Goal: Task Accomplishment & Management: Manage account settings

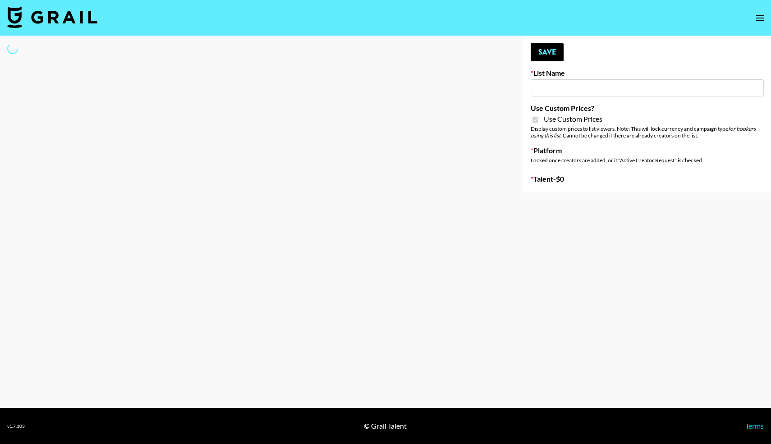
type input "PolyBuzz Campaign"
checkbox input "true"
select select "Brand"
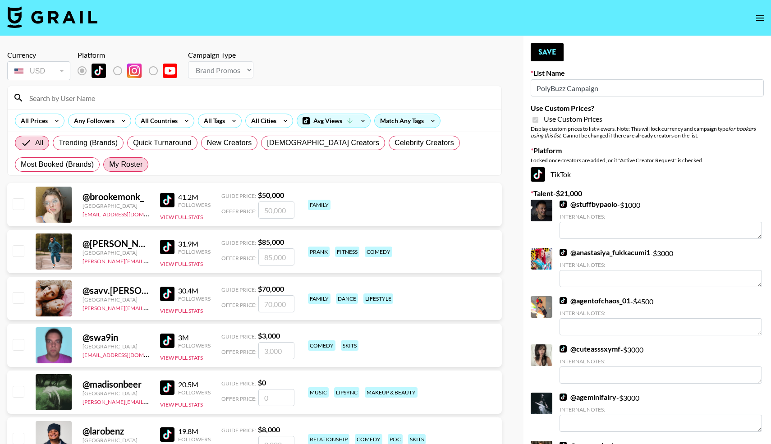
click at [126, 169] on span "My Roster" at bounding box center [125, 164] width 33 height 11
click at [109, 165] on input "My Roster" at bounding box center [109, 165] width 0 height 0
radio input "true"
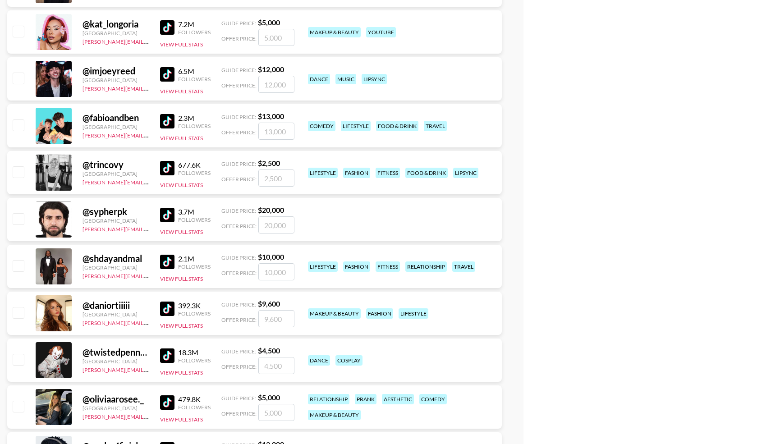
scroll to position [644, 0]
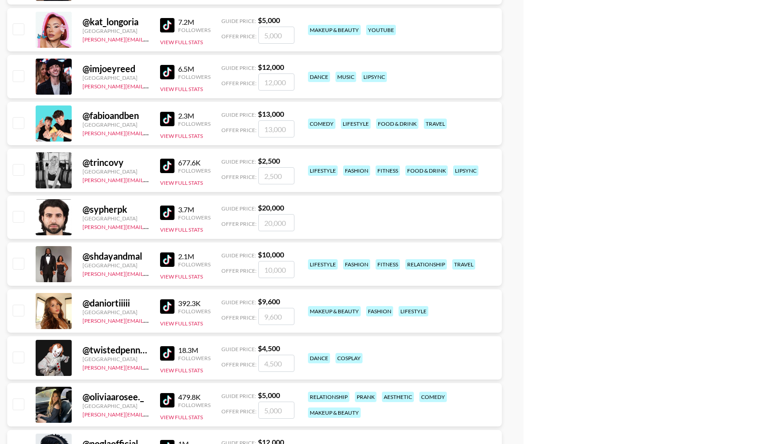
click at [17, 170] on input "checkbox" at bounding box center [18, 169] width 11 height 11
checkbox input "true"
drag, startPoint x: 284, startPoint y: 178, endPoint x: 249, endPoint y: 175, distance: 34.8
click at [249, 175] on div "Offer Price: 2500" at bounding box center [257, 175] width 73 height 17
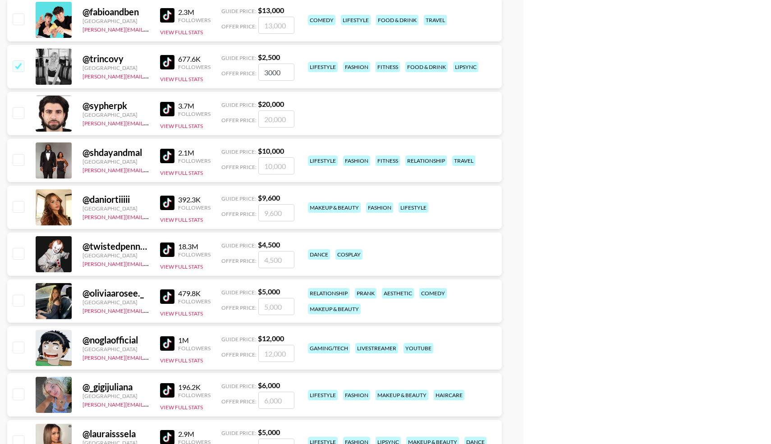
scroll to position [748, 0]
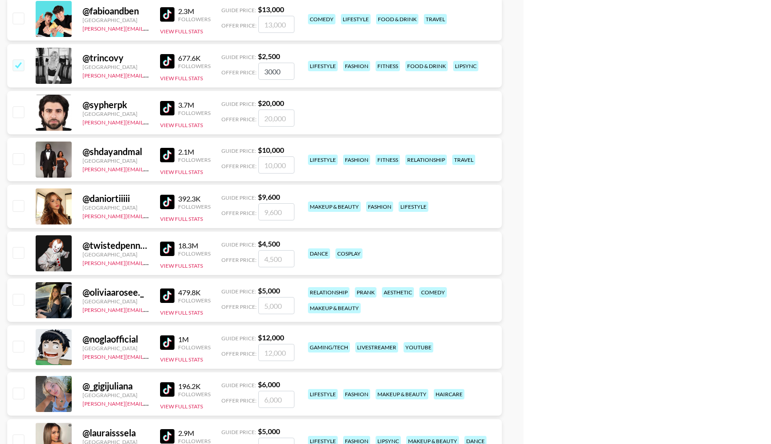
type input "3000"
click at [21, 300] on input "checkbox" at bounding box center [18, 299] width 11 height 11
checkbox input "true"
drag, startPoint x: 285, startPoint y: 304, endPoint x: 248, endPoint y: 302, distance: 37.0
click at [248, 302] on div "Offer Price: 5000" at bounding box center [257, 305] width 73 height 17
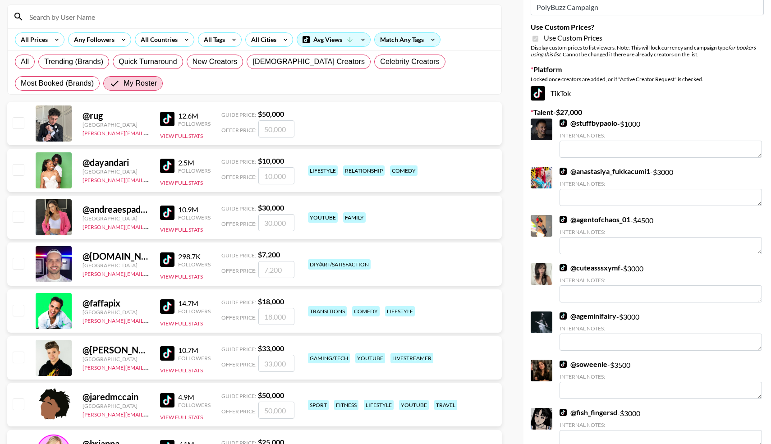
scroll to position [0, 0]
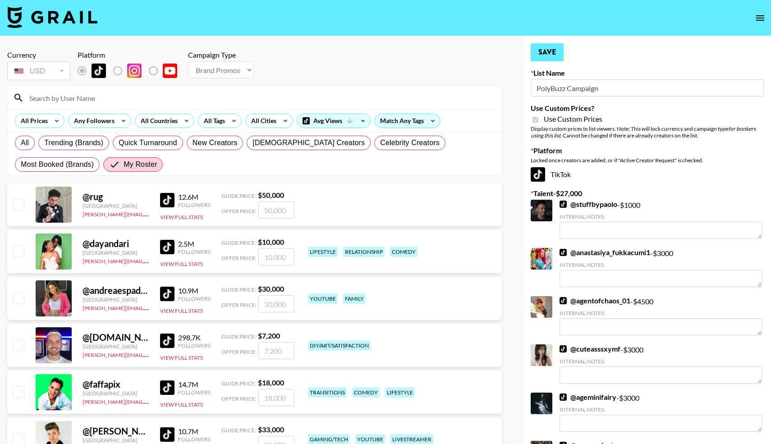
type input "3000"
click at [540, 53] on button "Save" at bounding box center [547, 52] width 33 height 18
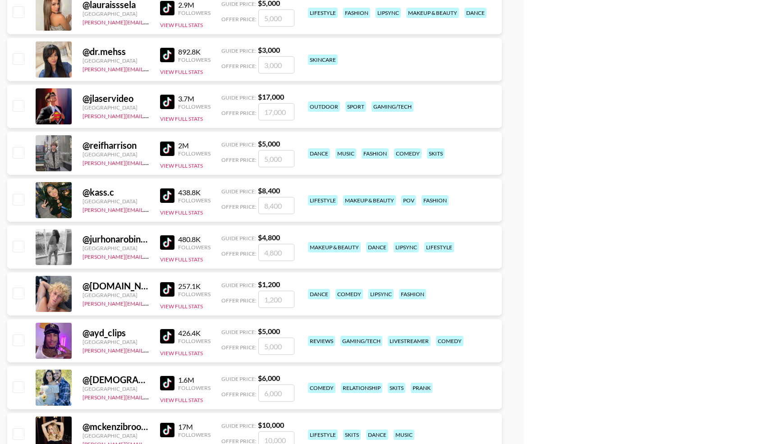
scroll to position [1179, 0]
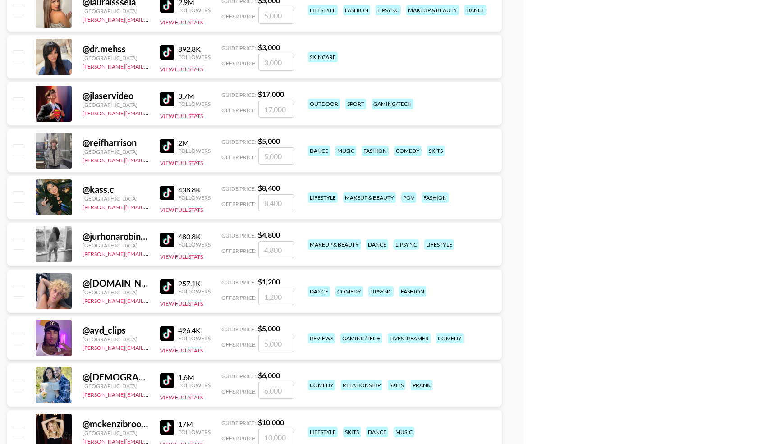
click at [16, 295] on input "checkbox" at bounding box center [18, 290] width 11 height 11
checkbox input "true"
drag, startPoint x: 287, startPoint y: 297, endPoint x: 255, endPoint y: 294, distance: 32.6
click at [255, 295] on div "Offer Price: 1200" at bounding box center [257, 296] width 73 height 17
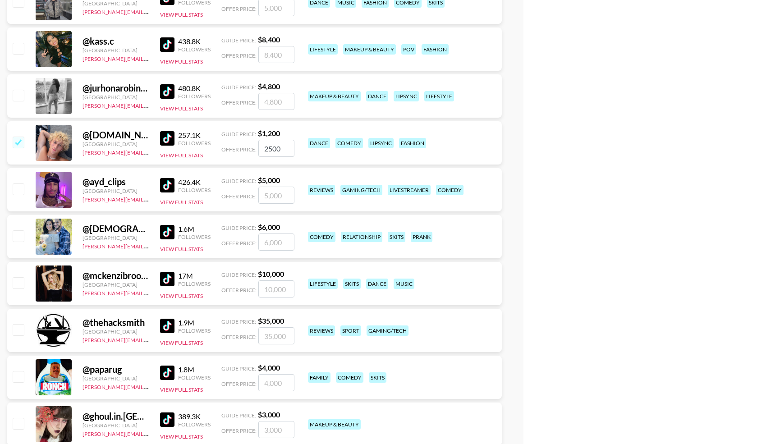
scroll to position [1328, 0]
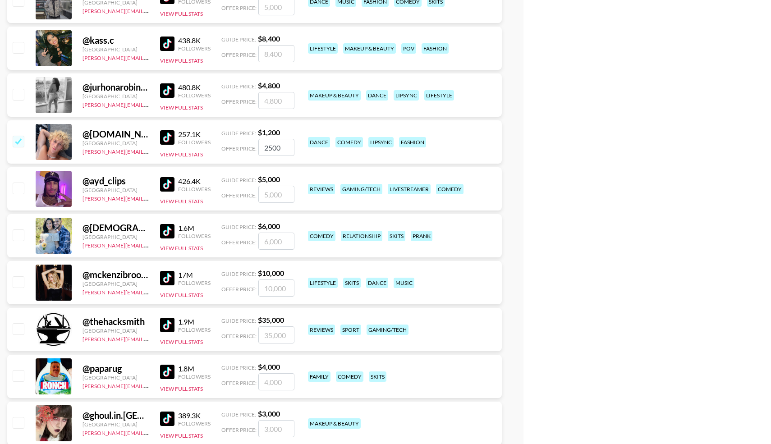
type input "2500"
click at [19, 238] on input "checkbox" at bounding box center [18, 234] width 11 height 11
checkbox input "true"
drag, startPoint x: 284, startPoint y: 237, endPoint x: 254, endPoint y: 234, distance: 30.8
click at [254, 235] on div "Offer Price: 6000" at bounding box center [257, 241] width 73 height 17
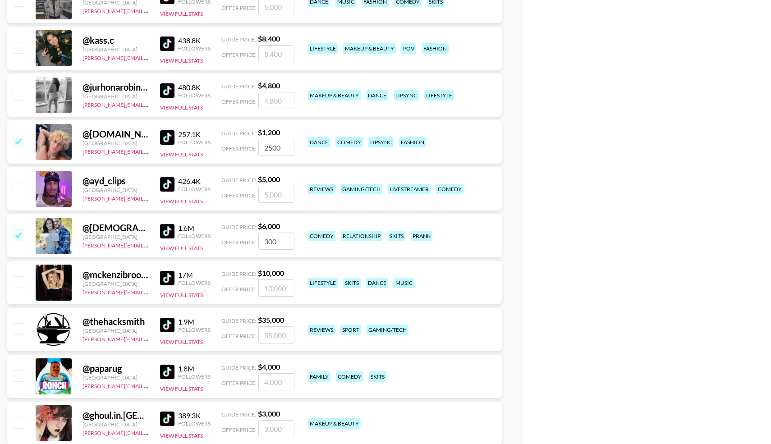
type input "3000"
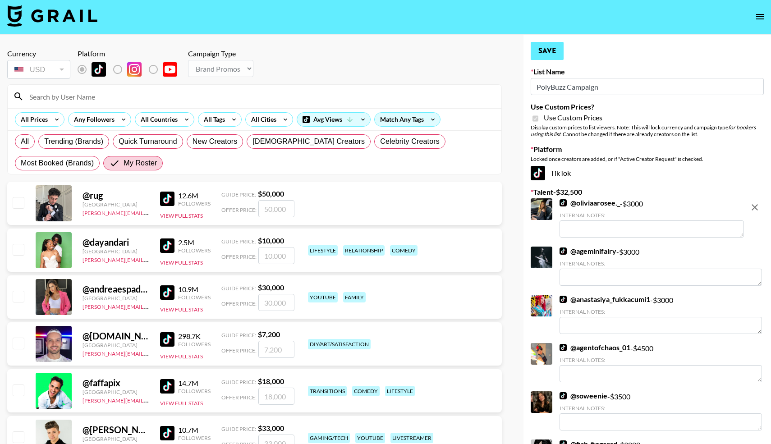
scroll to position [0, 0]
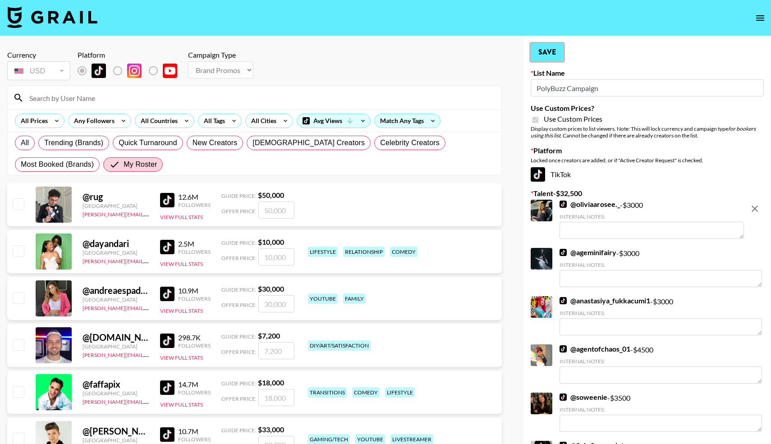
click at [545, 56] on button "Save" at bounding box center [547, 52] width 33 height 18
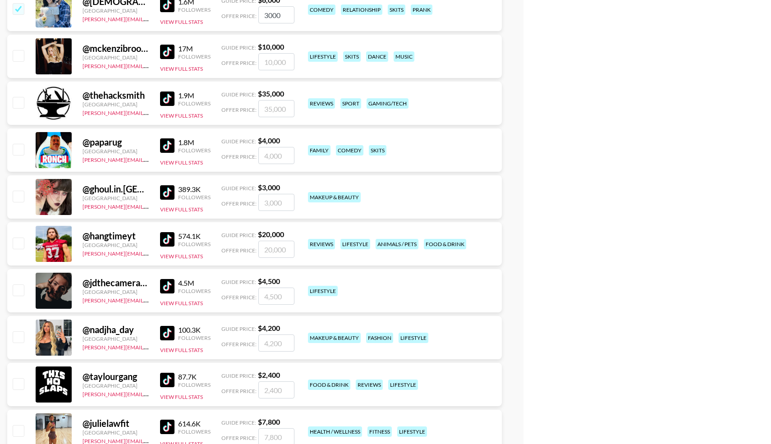
scroll to position [1556, 0]
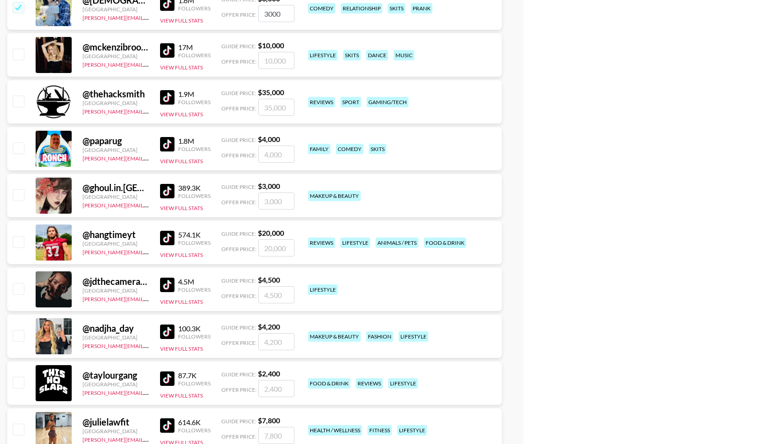
click at [18, 148] on input "checkbox" at bounding box center [18, 147] width 11 height 11
checkbox input "true"
drag, startPoint x: 283, startPoint y: 156, endPoint x: 246, endPoint y: 152, distance: 37.1
click at [246, 152] on div "Offer Price: 4000" at bounding box center [257, 154] width 73 height 17
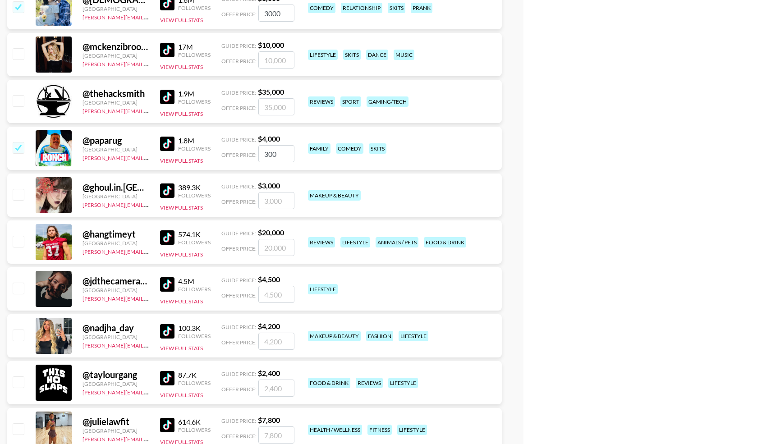
type input "3000"
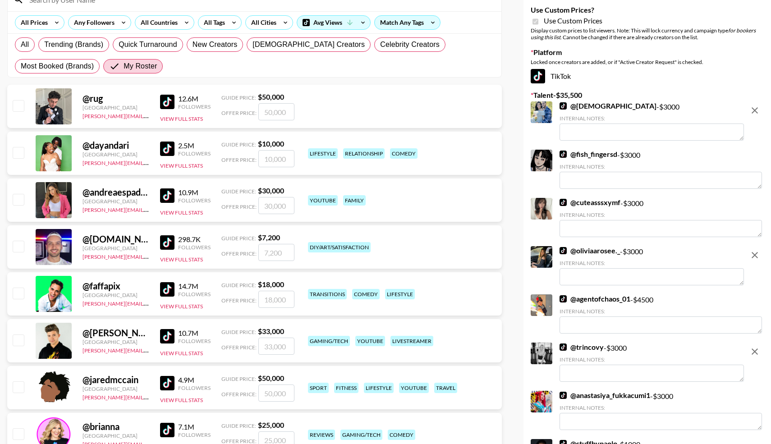
scroll to position [0, 0]
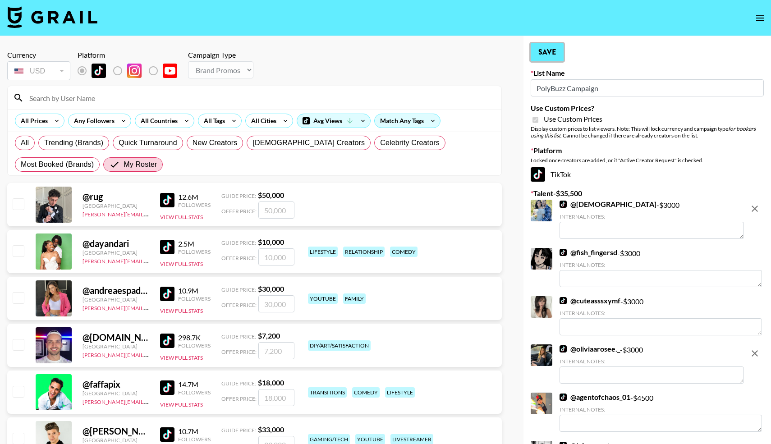
click at [545, 55] on button "Save" at bounding box center [547, 52] width 33 height 18
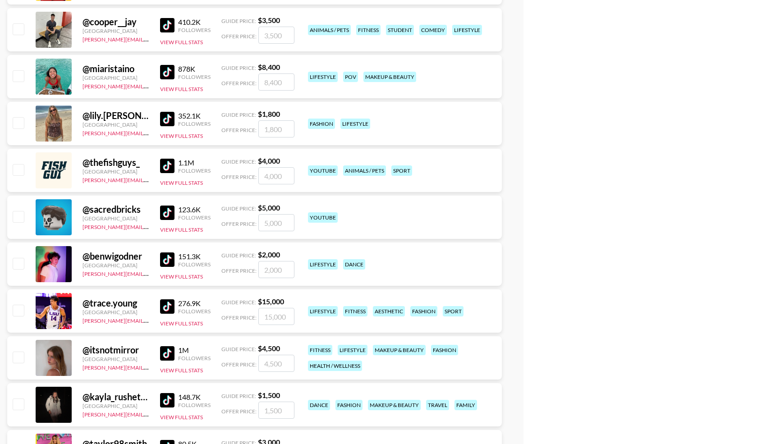
scroll to position [2286, 0]
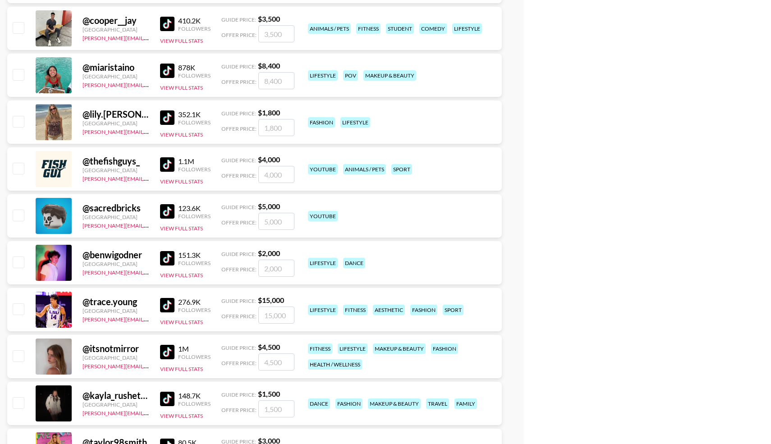
click at [20, 263] on input "checkbox" at bounding box center [18, 261] width 11 height 11
checkbox input "true"
type input "2000"
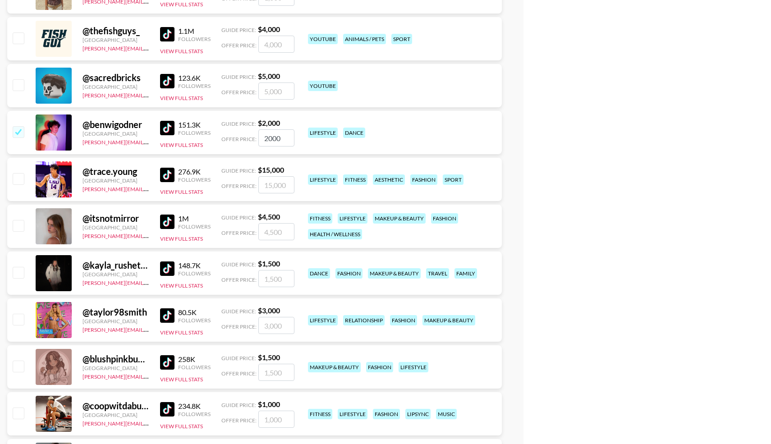
scroll to position [2417, 0]
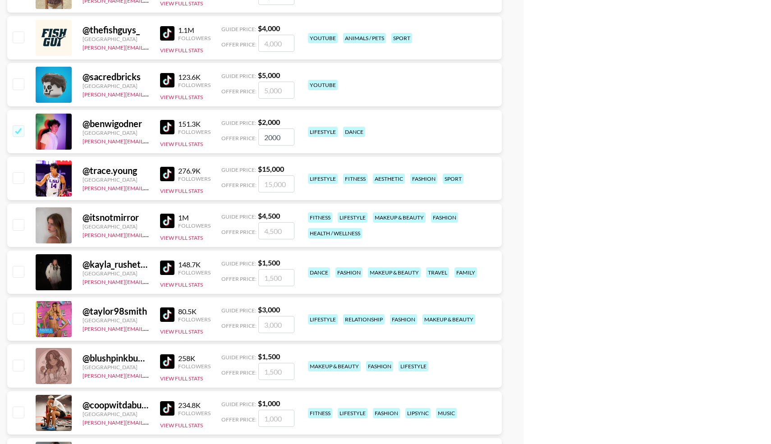
click at [18, 271] on input "checkbox" at bounding box center [18, 271] width 11 height 11
checkbox input "true"
type input "1500"
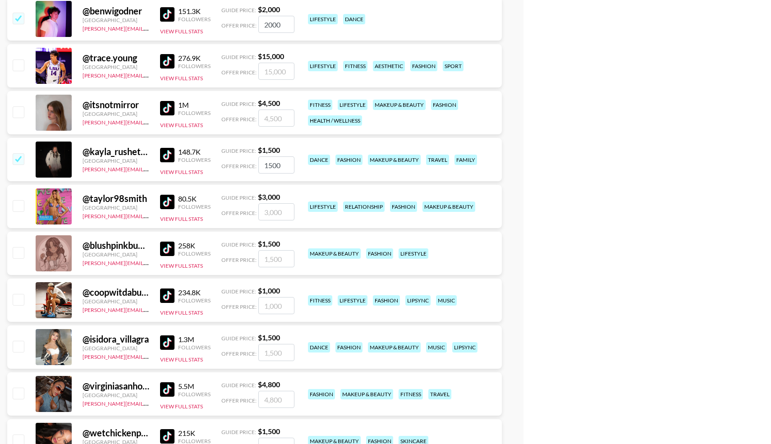
scroll to position [2533, 0]
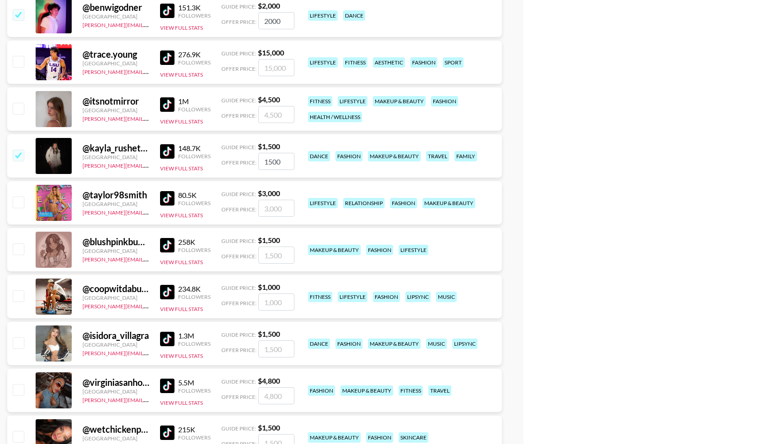
click at [18, 297] on input "checkbox" at bounding box center [18, 295] width 11 height 11
checkbox input "true"
type input "1000"
click at [17, 345] on input "checkbox" at bounding box center [18, 342] width 11 height 11
checkbox input "true"
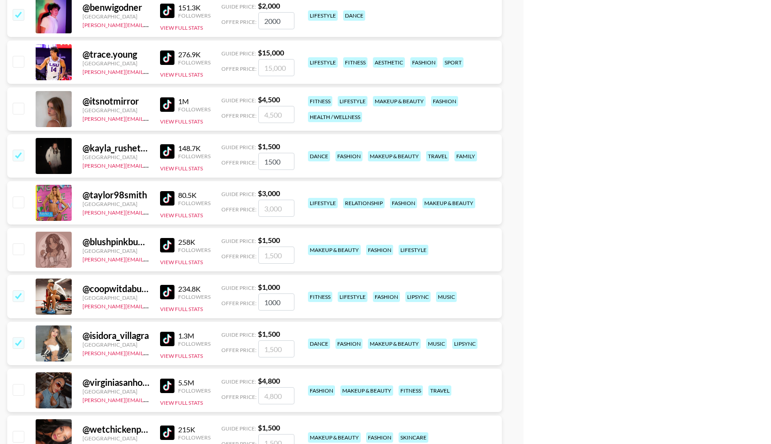
type input "1500"
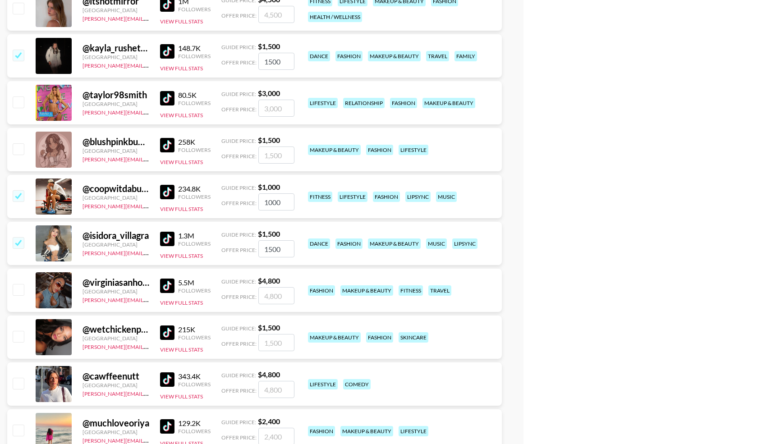
scroll to position [2634, 0]
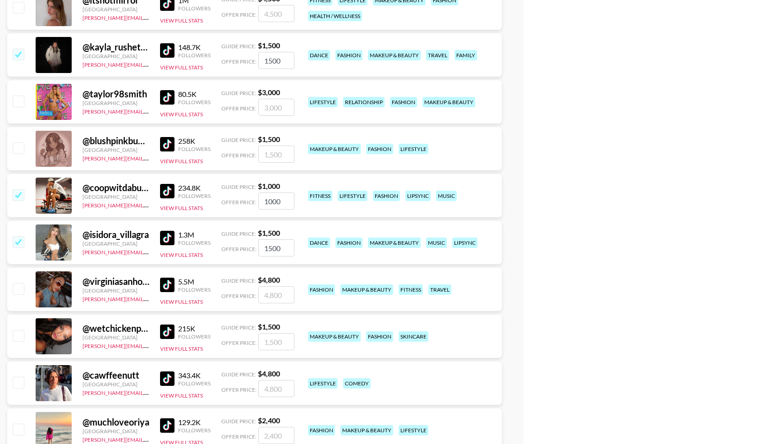
click at [18, 336] on input "checkbox" at bounding box center [18, 335] width 11 height 11
checkbox input "true"
type input "1500"
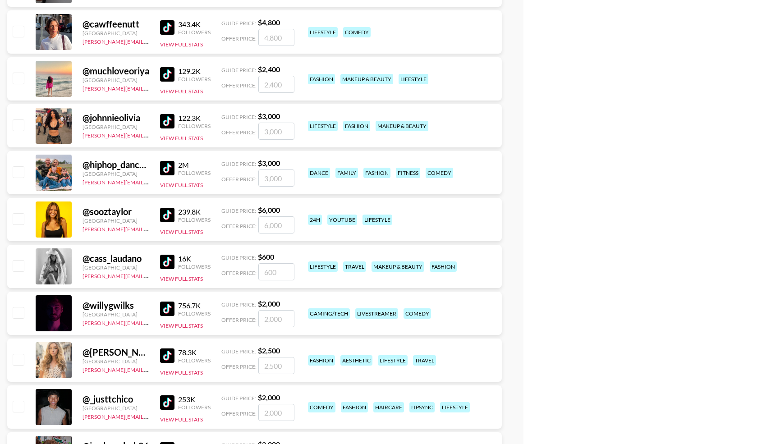
scroll to position [2994, 0]
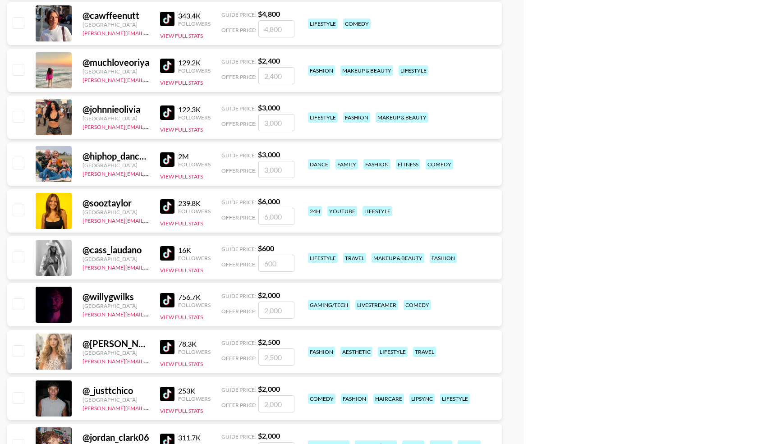
click at [17, 350] on input "checkbox" at bounding box center [18, 350] width 11 height 11
checkbox input "true"
type input "2500"
click at [19, 397] on input "checkbox" at bounding box center [18, 397] width 11 height 11
checkbox input "true"
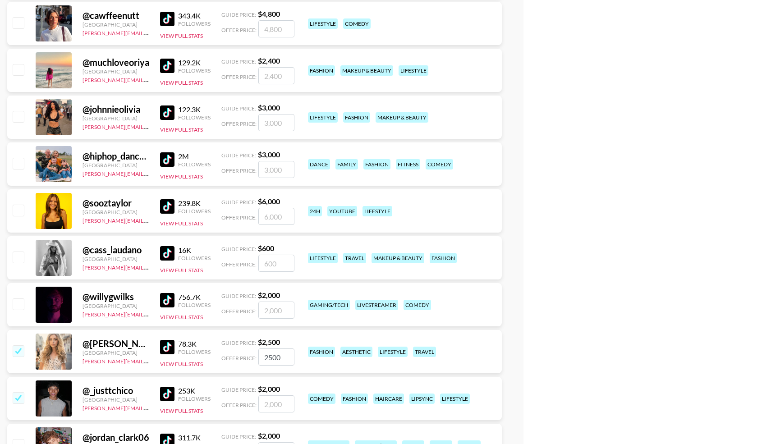
type input "2000"
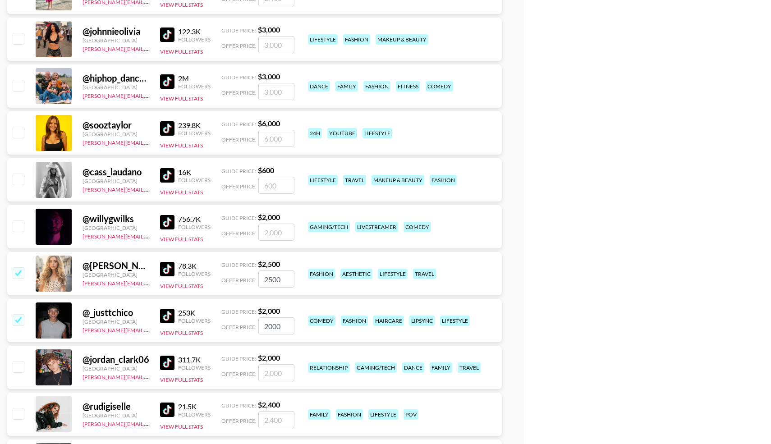
scroll to position [3088, 0]
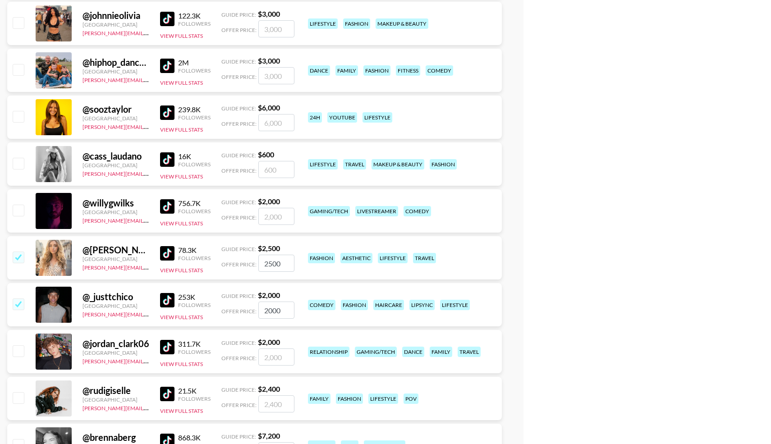
click at [17, 352] on input "checkbox" at bounding box center [18, 350] width 11 height 11
checkbox input "true"
type input "2000"
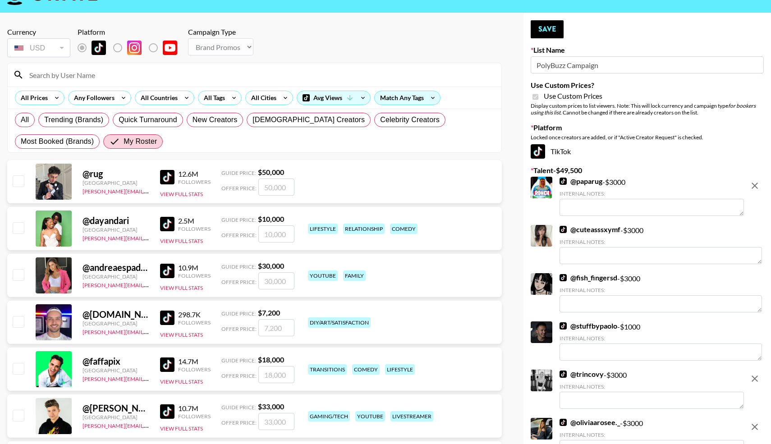
scroll to position [0, 0]
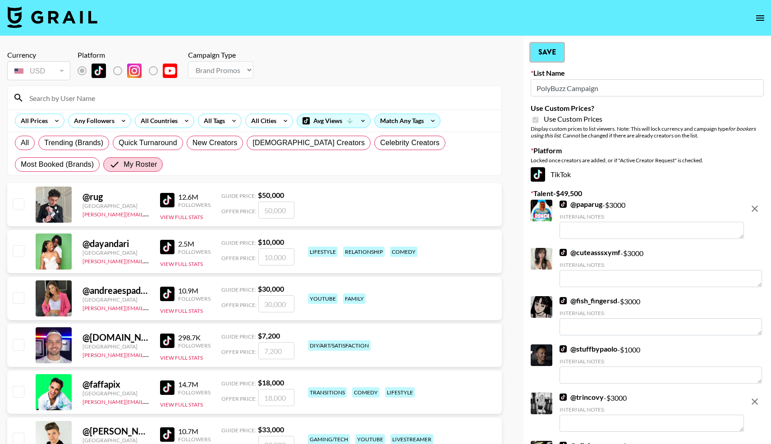
click at [550, 54] on button "Save" at bounding box center [547, 52] width 33 height 18
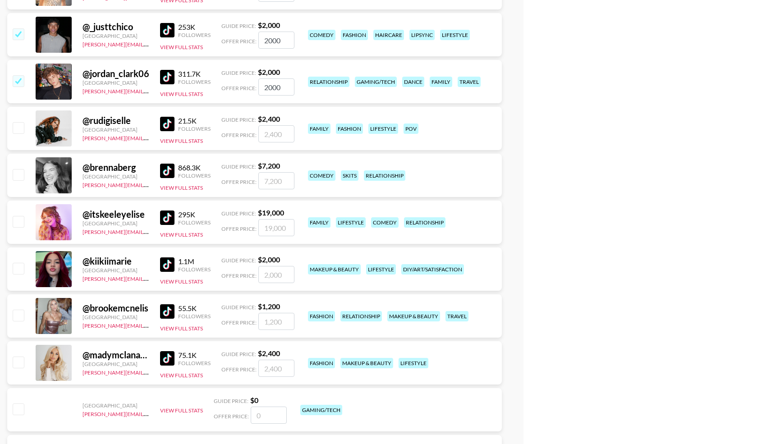
scroll to position [3363, 0]
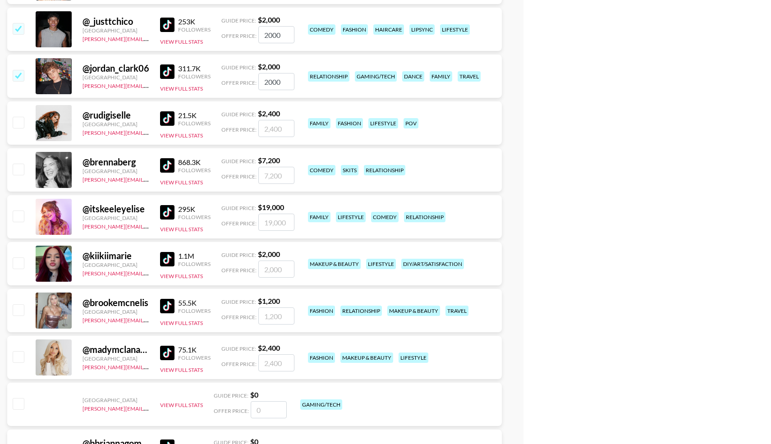
click at [18, 312] on input "checkbox" at bounding box center [18, 309] width 11 height 11
checkbox input "true"
type input "1200"
click at [20, 261] on input "checkbox" at bounding box center [18, 262] width 11 height 11
checkbox input "true"
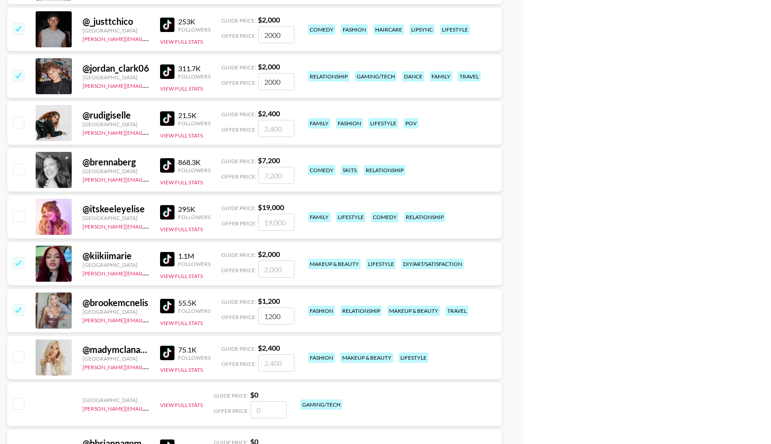
type input "2000"
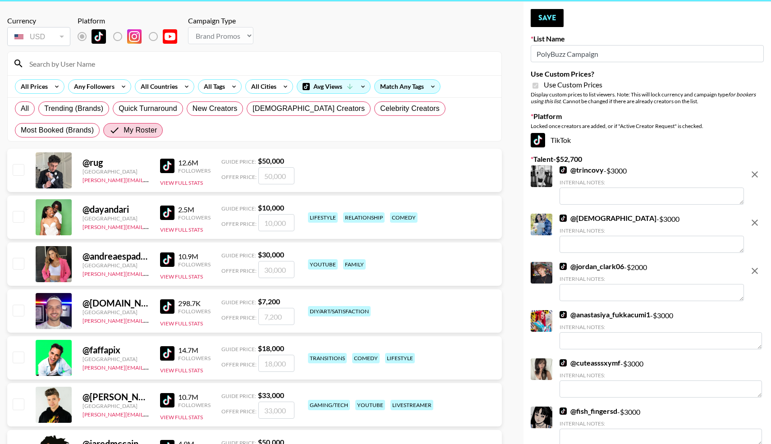
scroll to position [0, 0]
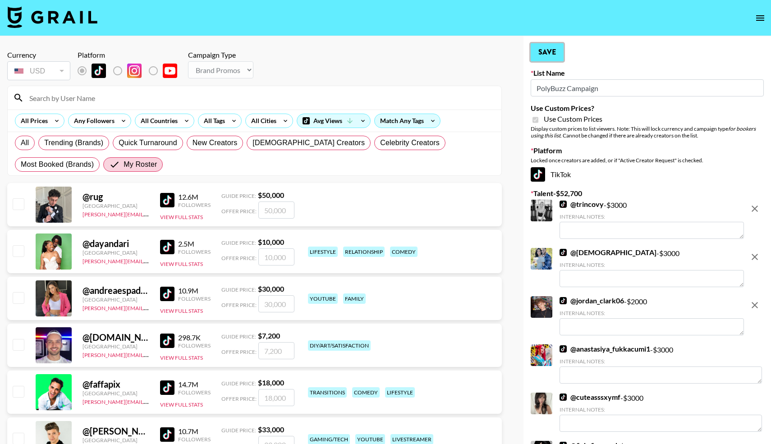
click at [546, 51] on button "Save" at bounding box center [547, 52] width 33 height 18
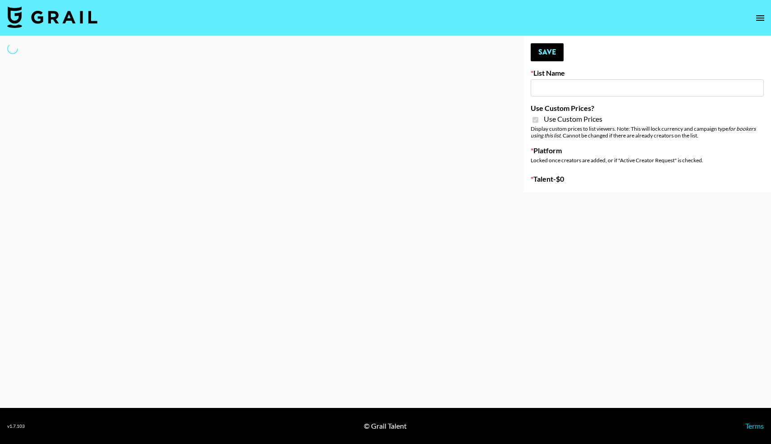
type input "Airbrush [DATE] Filters"
checkbox input "true"
select select "Brand"
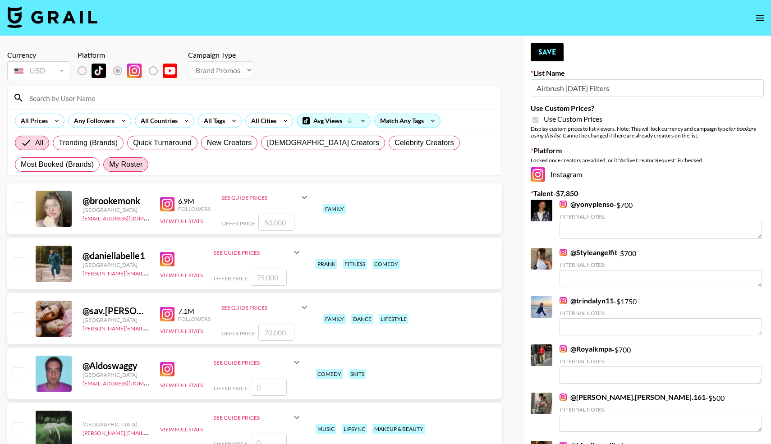
click at [122, 165] on span "My Roster" at bounding box center [125, 164] width 33 height 11
click at [109, 165] on input "My Roster" at bounding box center [109, 165] width 0 height 0
radio input "true"
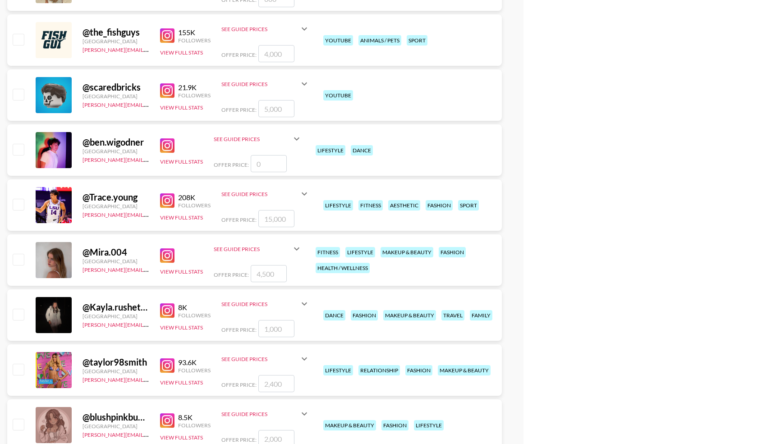
scroll to position [2878, 0]
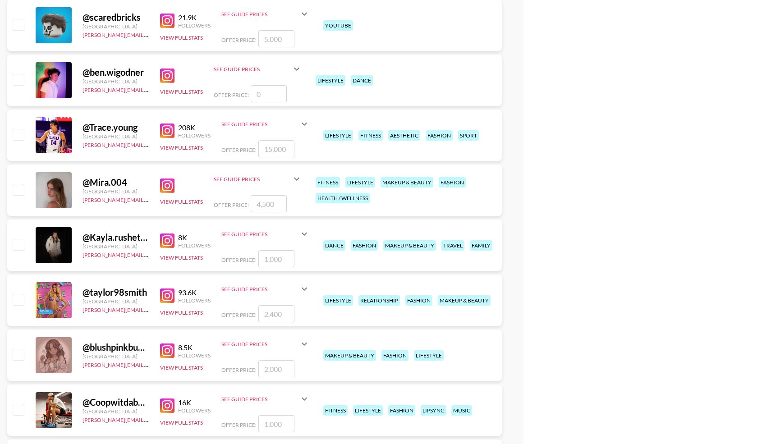
click at [13, 245] on input "checkbox" at bounding box center [18, 244] width 11 height 11
checkbox input "true"
type input "1000"
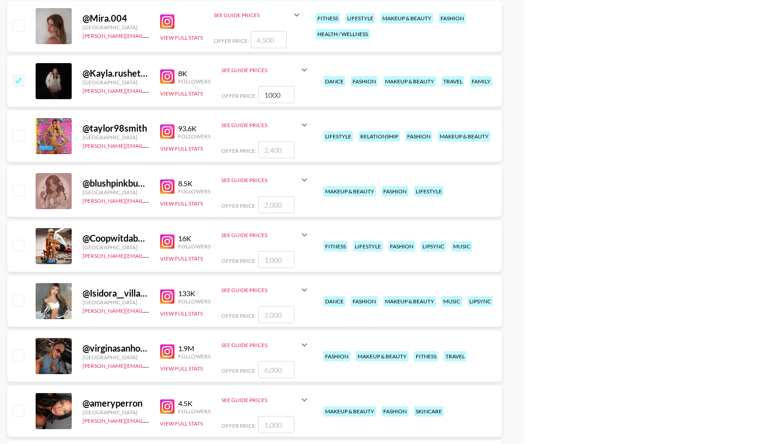
scroll to position [3045, 0]
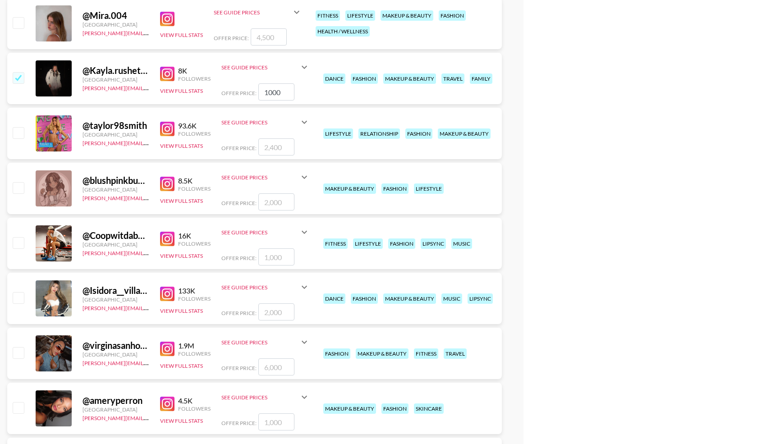
click at [23, 240] on input "checkbox" at bounding box center [18, 242] width 11 height 11
checkbox input "true"
type input "1000"
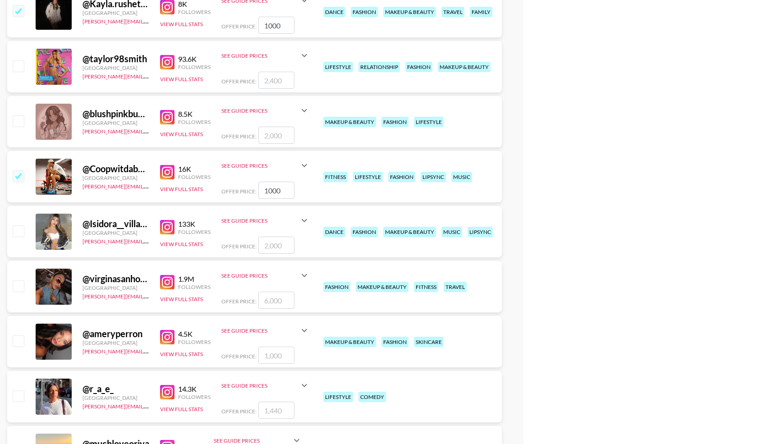
scroll to position [3115, 0]
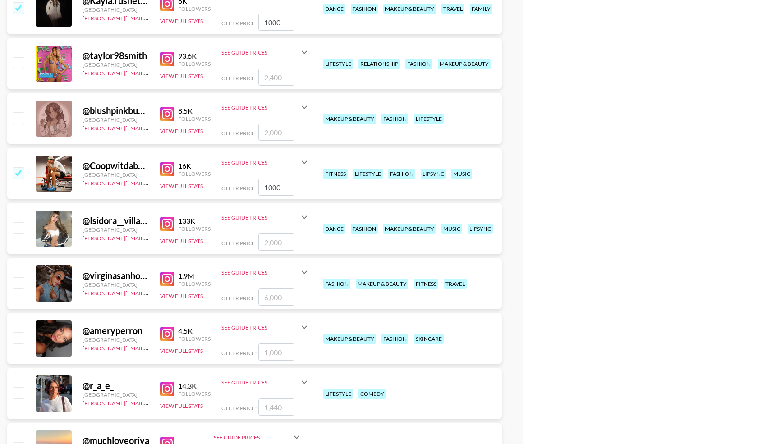
click at [18, 337] on input "checkbox" at bounding box center [18, 337] width 11 height 11
checkbox input "true"
type input "1000"
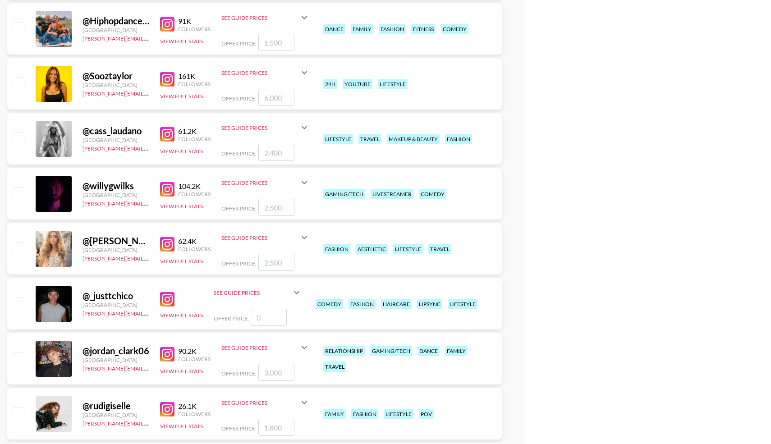
scroll to position [3669, 0]
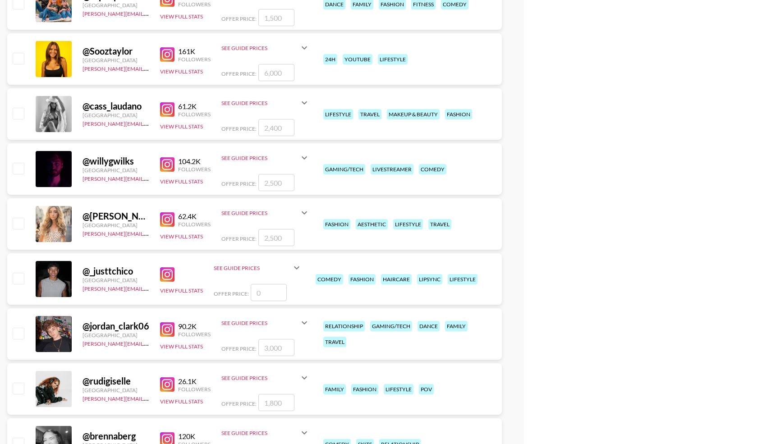
click at [20, 331] on input "checkbox" at bounding box center [18, 333] width 11 height 11
checkbox input "true"
drag, startPoint x: 284, startPoint y: 348, endPoint x: 245, endPoint y: 349, distance: 38.8
click at [245, 349] on div "Offer Price: 3000" at bounding box center [265, 347] width 88 height 17
type input "700"
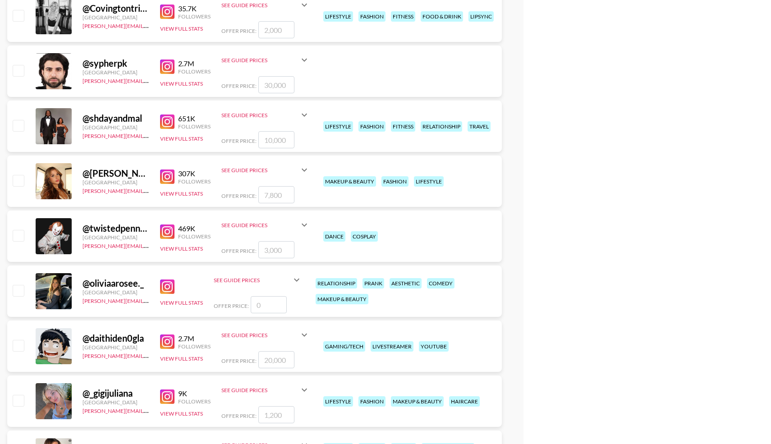
scroll to position [0, 0]
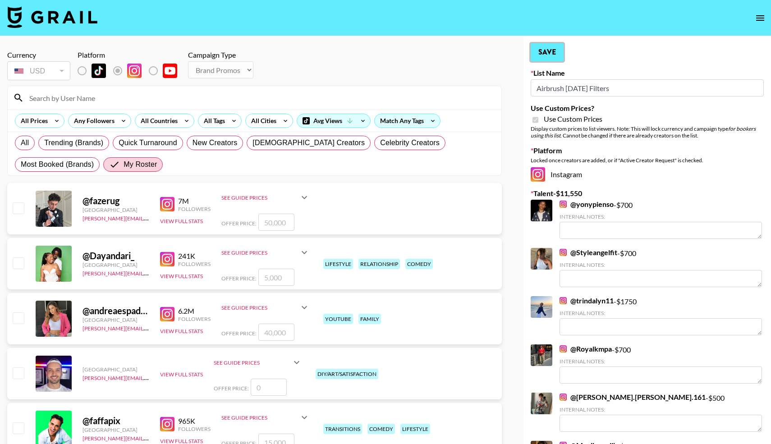
click at [549, 54] on button "Save" at bounding box center [547, 52] width 33 height 18
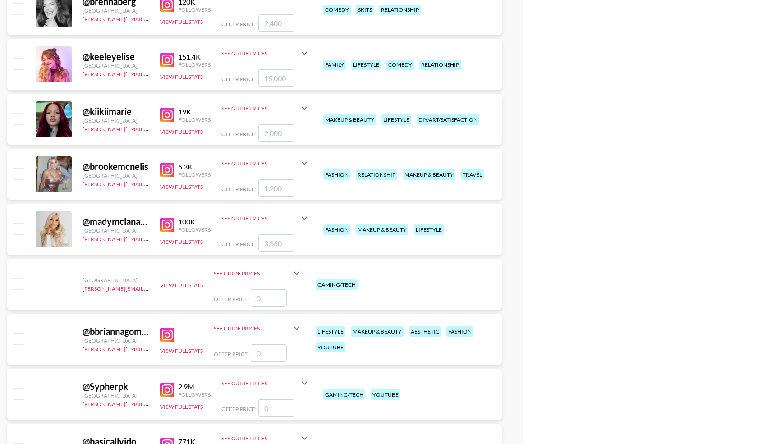
scroll to position [4104, 0]
